Goal: Task Accomplishment & Management: Manage account settings

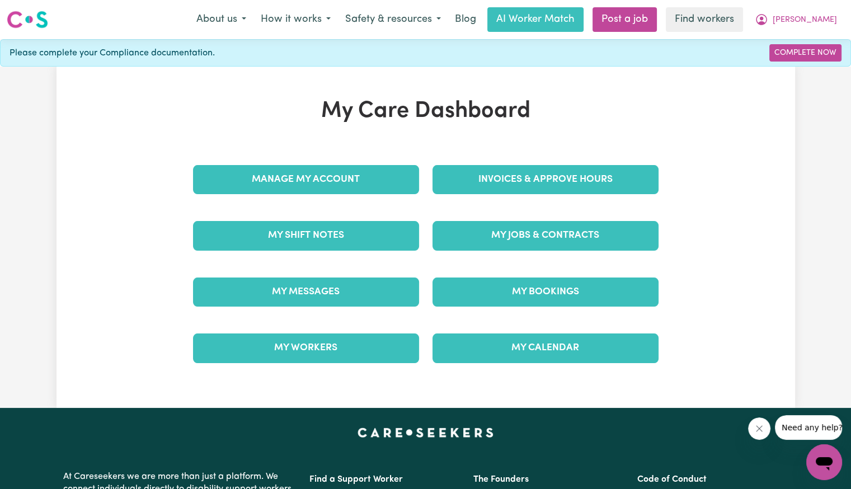
click at [502, 194] on div "Invoices & Approve Hours" at bounding box center [546, 180] width 240 height 56
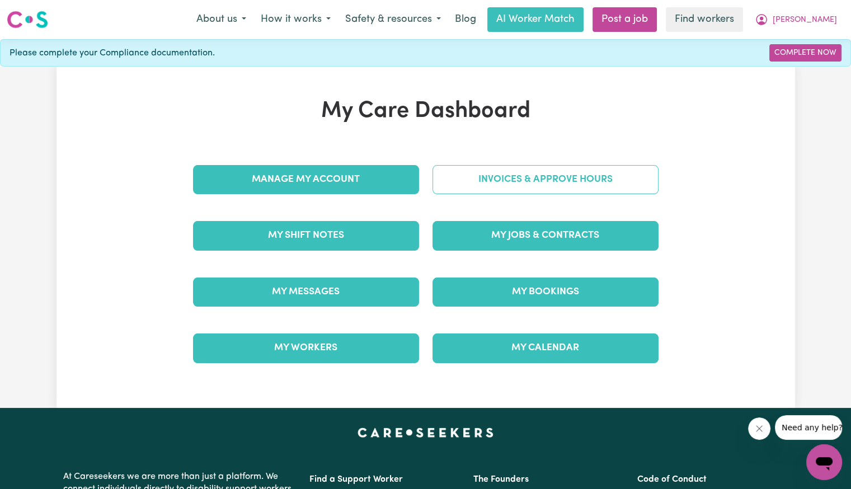
click at [495, 184] on link "Invoices & Approve Hours" at bounding box center [546, 179] width 226 height 29
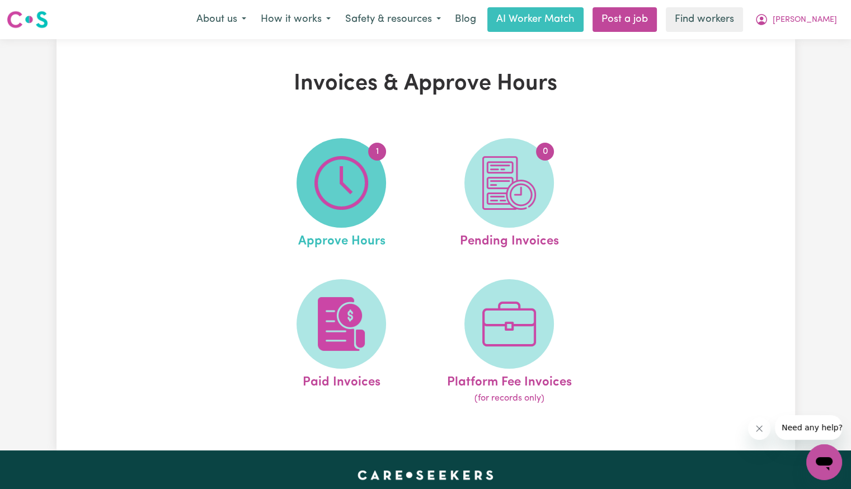
click at [344, 204] on img at bounding box center [342, 183] width 54 height 54
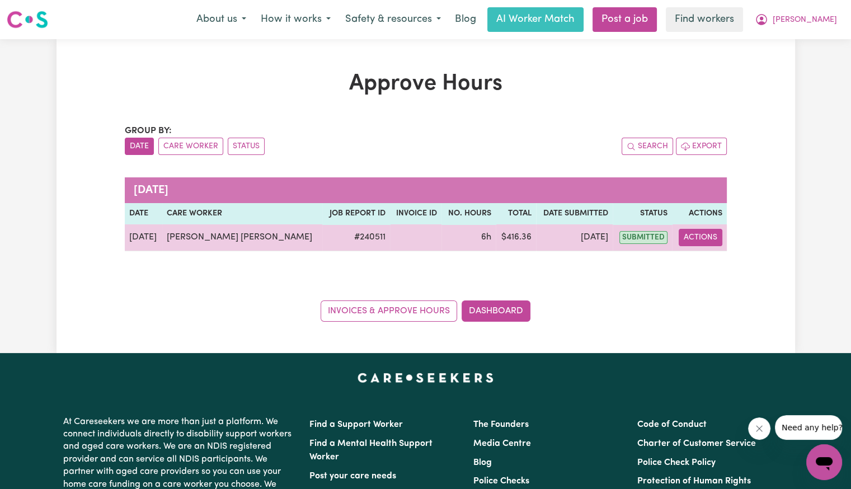
click at [699, 235] on button "Actions" at bounding box center [701, 237] width 44 height 17
click at [704, 252] on link "View Job Report" at bounding box center [734, 263] width 96 height 22
select select "pm"
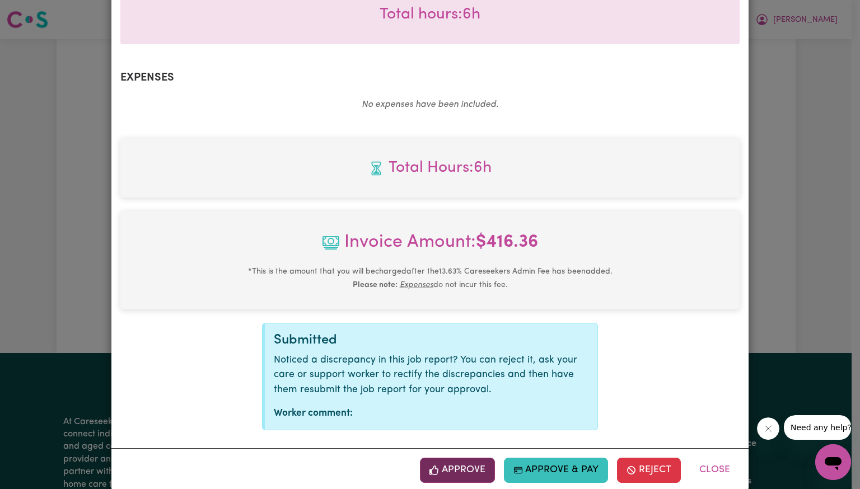
scroll to position [388, 0]
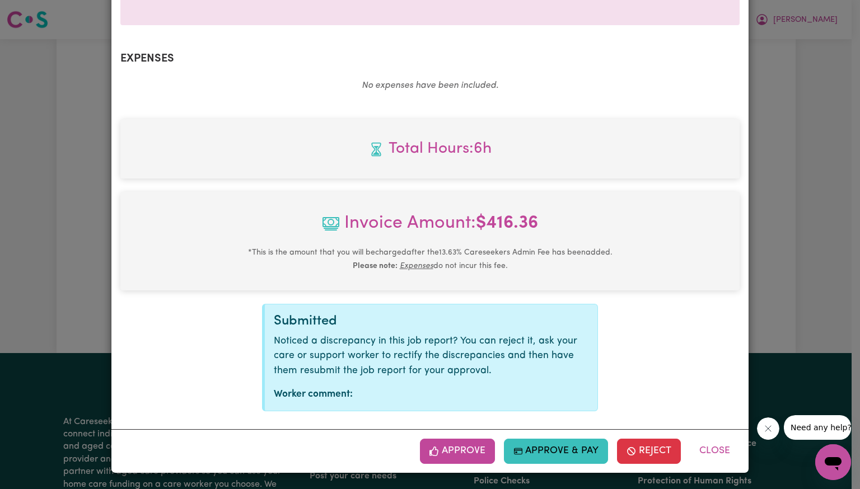
drag, startPoint x: 423, startPoint y: 455, endPoint x: 432, endPoint y: 453, distance: 8.5
click at [424, 455] on button "Approve" at bounding box center [457, 451] width 75 height 25
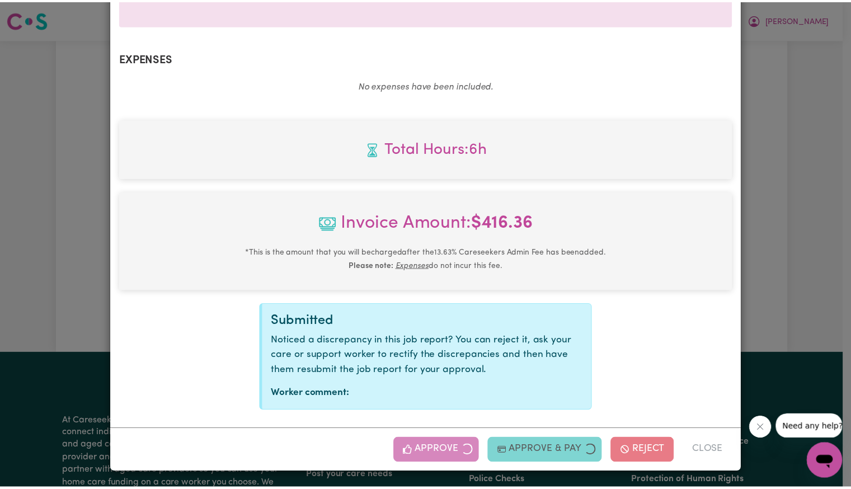
scroll to position [208, 0]
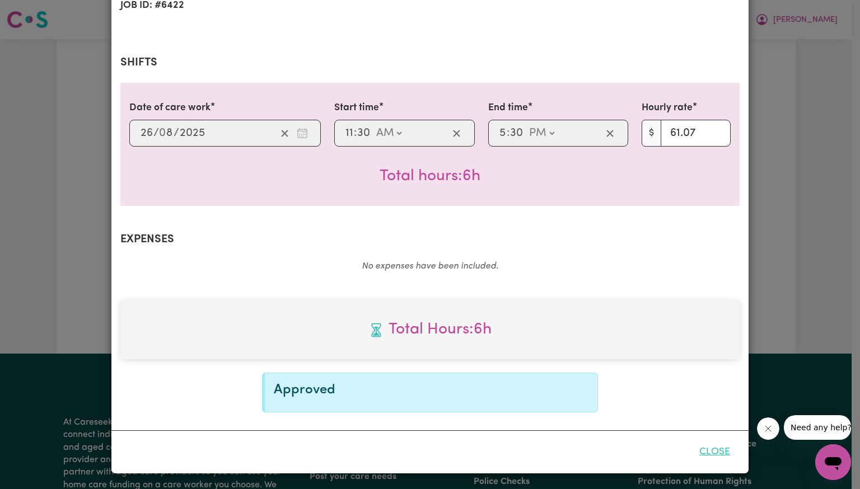
click at [714, 453] on button "Close" at bounding box center [715, 452] width 50 height 25
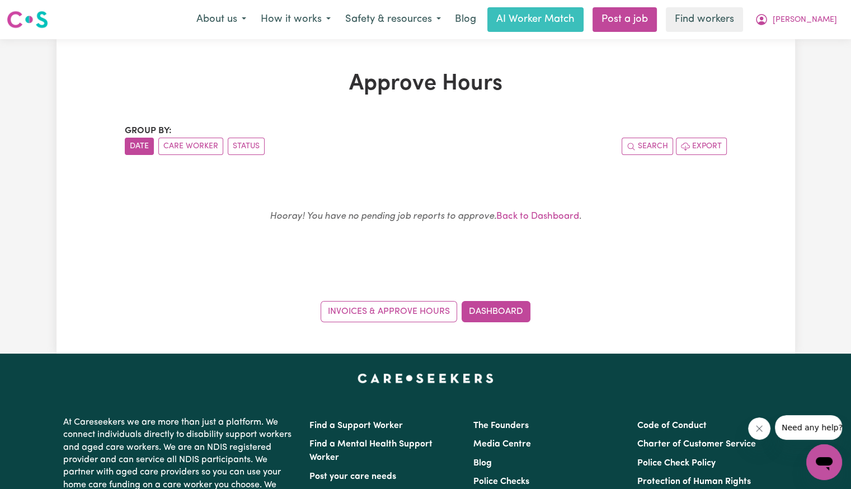
click at [523, 299] on div "Invoices & Approve Hours Dashboard" at bounding box center [426, 305] width 602 height 35
click at [519, 306] on link "Dashboard" at bounding box center [496, 311] width 69 height 21
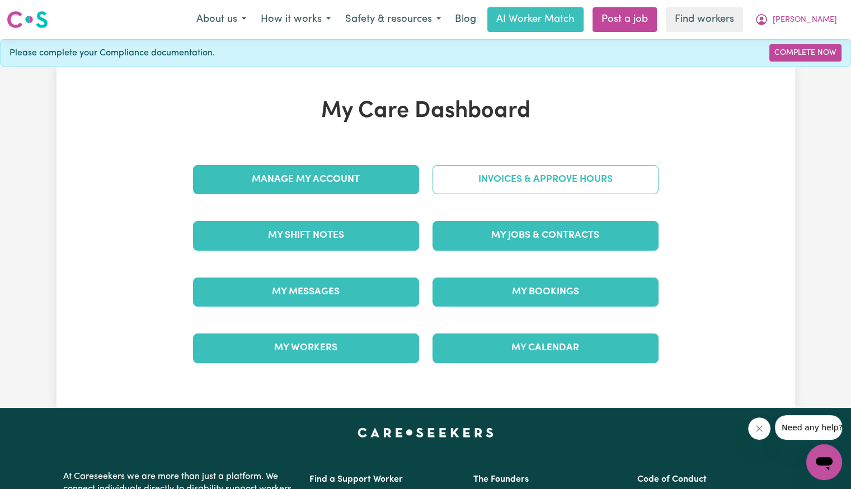
click at [509, 188] on link "Invoices & Approve Hours" at bounding box center [546, 179] width 226 height 29
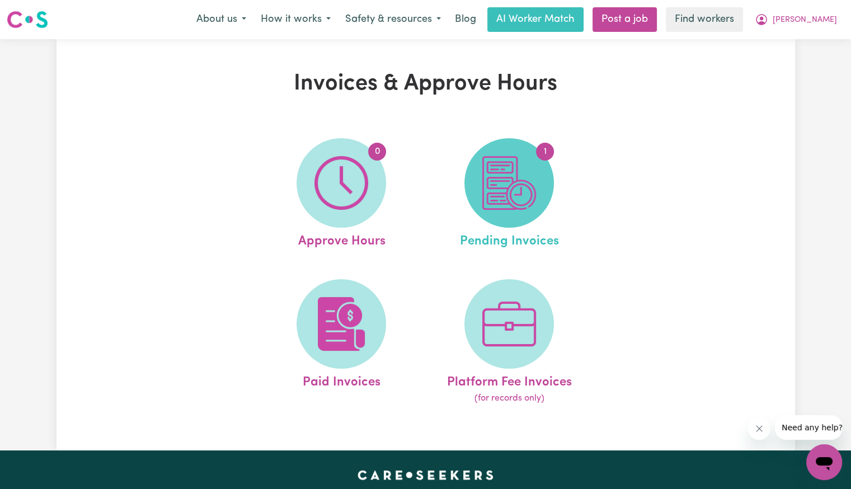
click at [510, 188] on img at bounding box center [510, 183] width 54 height 54
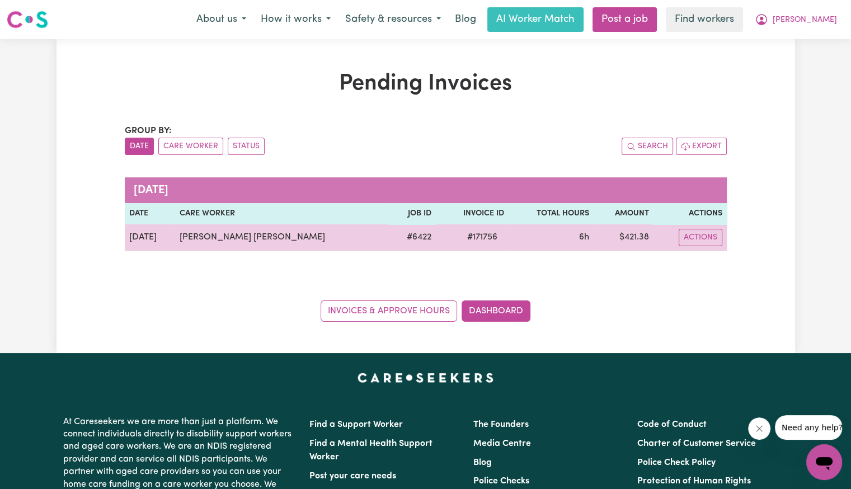
click at [461, 235] on span "# 171756" at bounding box center [483, 237] width 44 height 13
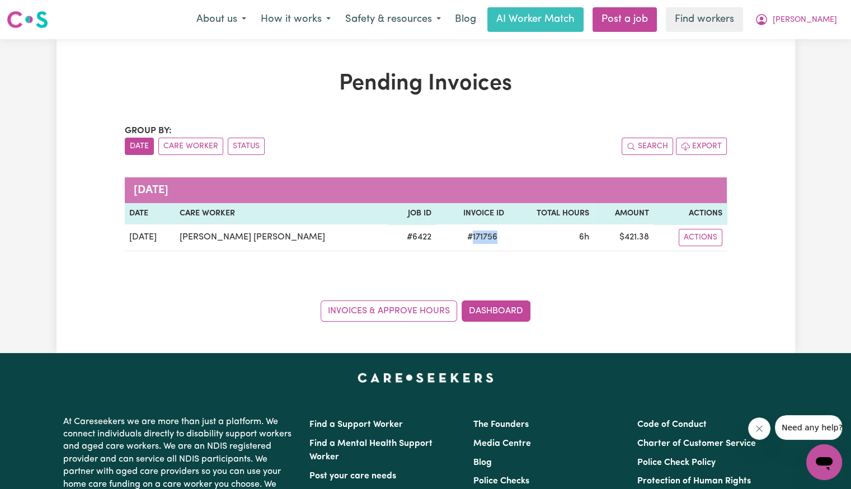
copy span "171756"
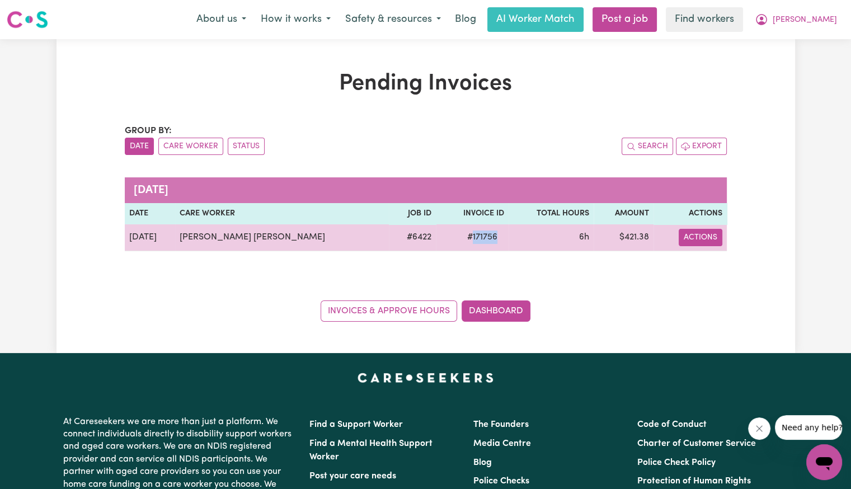
click at [704, 238] on button "Actions" at bounding box center [701, 237] width 44 height 17
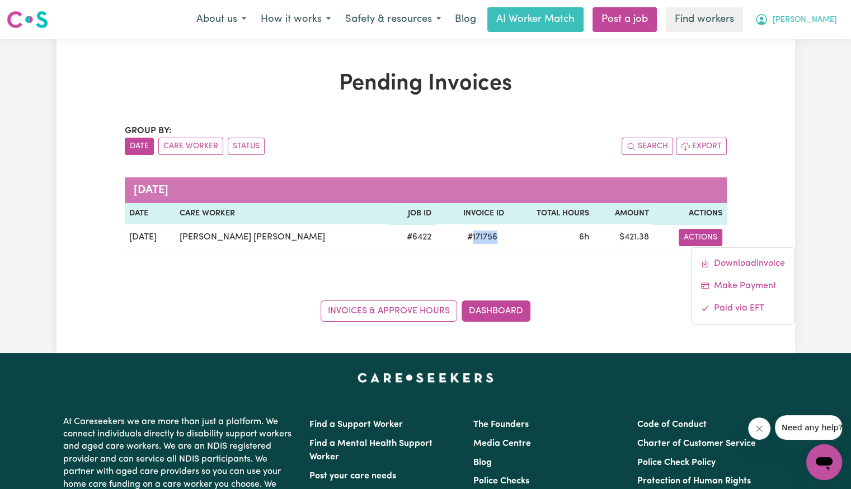
click at [826, 22] on span "[PERSON_NAME]" at bounding box center [805, 20] width 64 height 12
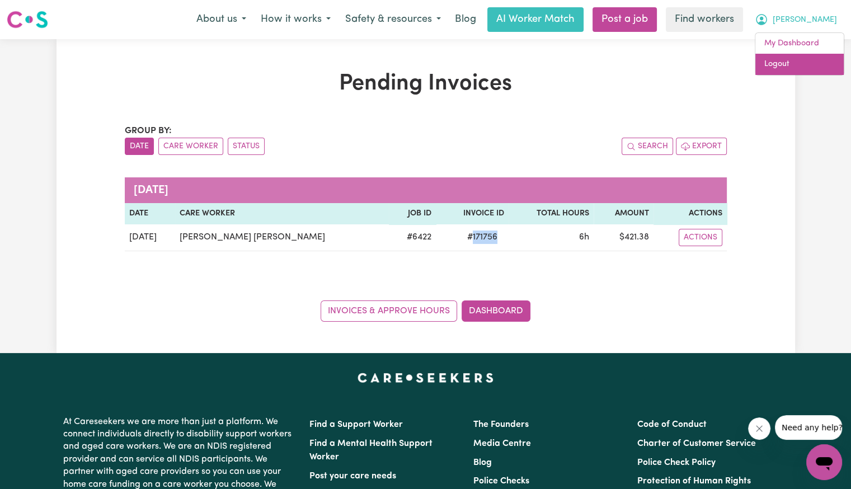
click at [790, 65] on link "Logout" at bounding box center [800, 64] width 88 height 21
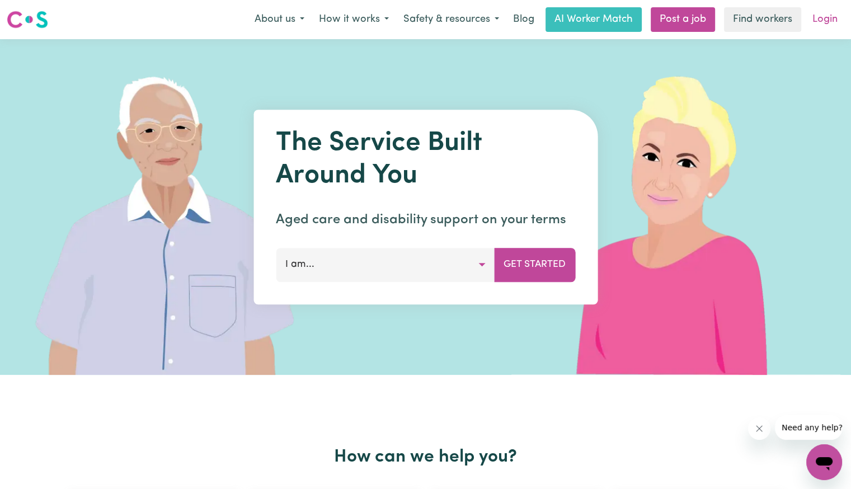
click at [819, 25] on link "Login" at bounding box center [825, 19] width 39 height 25
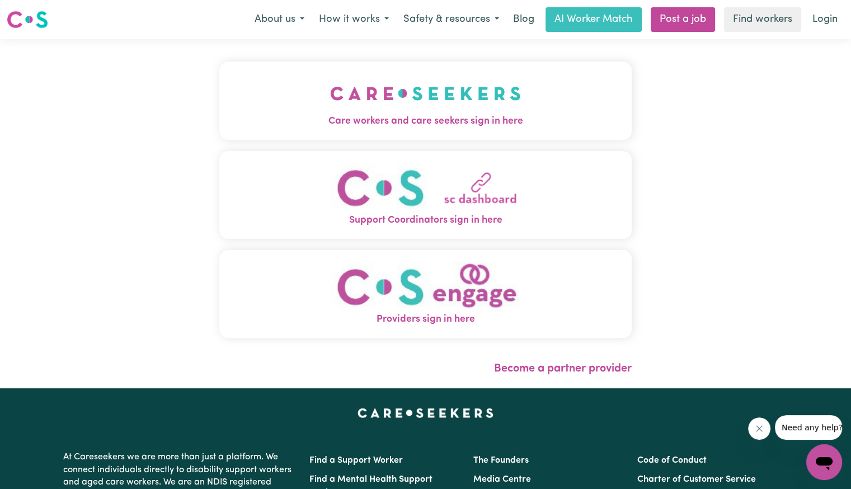
click at [450, 108] on img "Care workers and care seekers sign in here" at bounding box center [425, 93] width 191 height 41
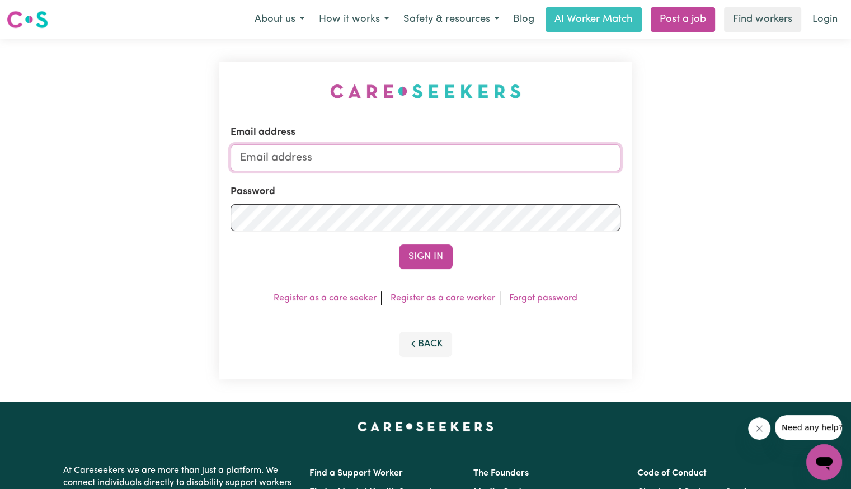
click at [419, 163] on input "Email address" at bounding box center [426, 157] width 390 height 27
drag, startPoint x: 298, startPoint y: 156, endPoint x: 650, endPoint y: 168, distance: 352.3
click at [650, 168] on div "Email address [EMAIL_ADDRESS][DOMAIN_NAME] Password Sign In Register as a care …" at bounding box center [425, 220] width 851 height 363
paste input "charismacannings"
type input "[EMAIL_ADDRESS][DOMAIN_NAME]"
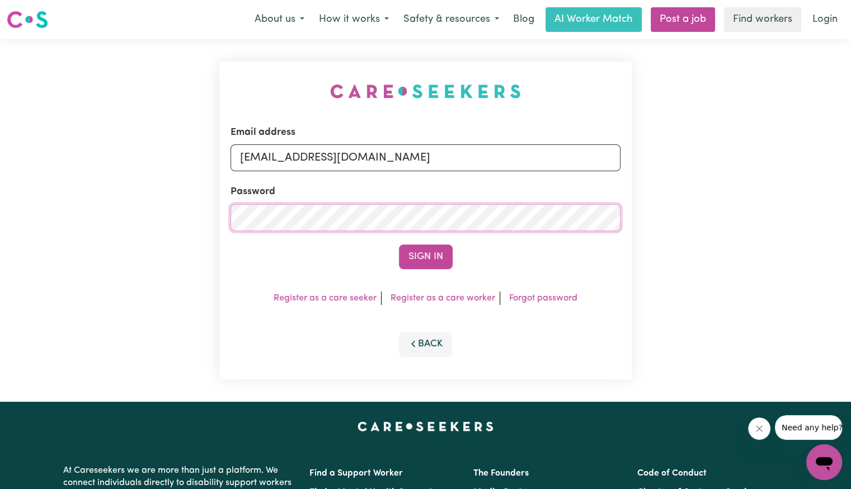
click at [399, 245] on button "Sign In" at bounding box center [426, 257] width 54 height 25
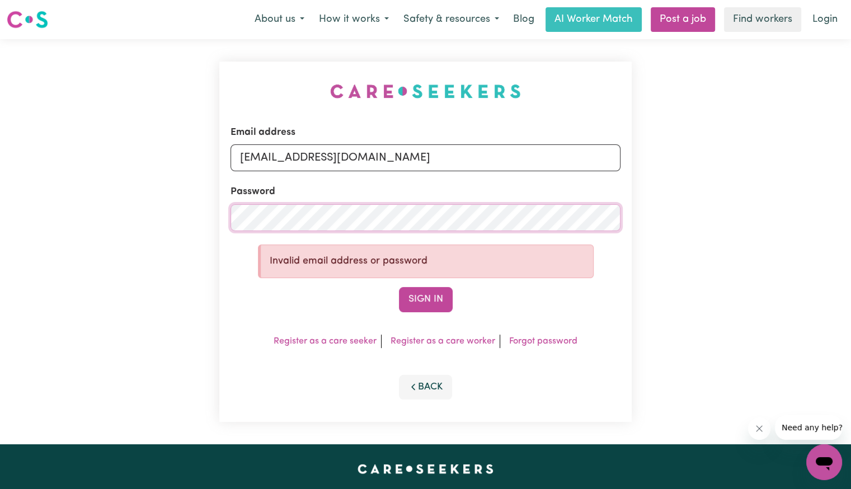
click at [150, 214] on div "Email address [EMAIL_ADDRESS][DOMAIN_NAME] Password Invalid email address or pa…" at bounding box center [425, 241] width 851 height 405
click at [399, 287] on button "Sign In" at bounding box center [426, 299] width 54 height 25
